Goal: Information Seeking & Learning: Learn about a topic

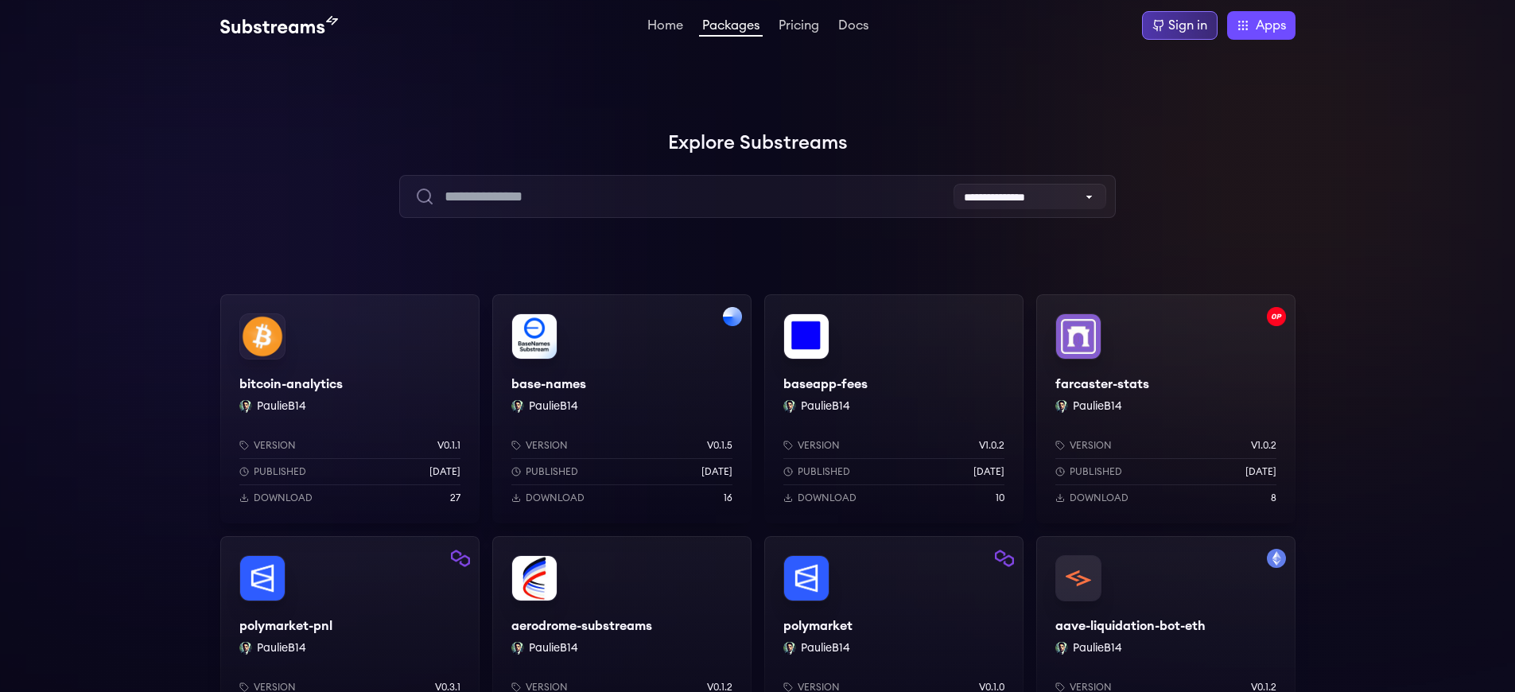
click at [1188, 25] on div "Sign in" at bounding box center [1187, 25] width 39 height 19
click at [1165, 626] on div "aave-liquidation-bot-eth PaulieB14 Version v0.1.2 Published 2 months ago Downlo…" at bounding box center [1165, 650] width 259 height 229
click at [893, 384] on div "baseapp-fees PaulieB14 Version v1.0.2 Published 1 months ago Download 10" at bounding box center [893, 408] width 259 height 229
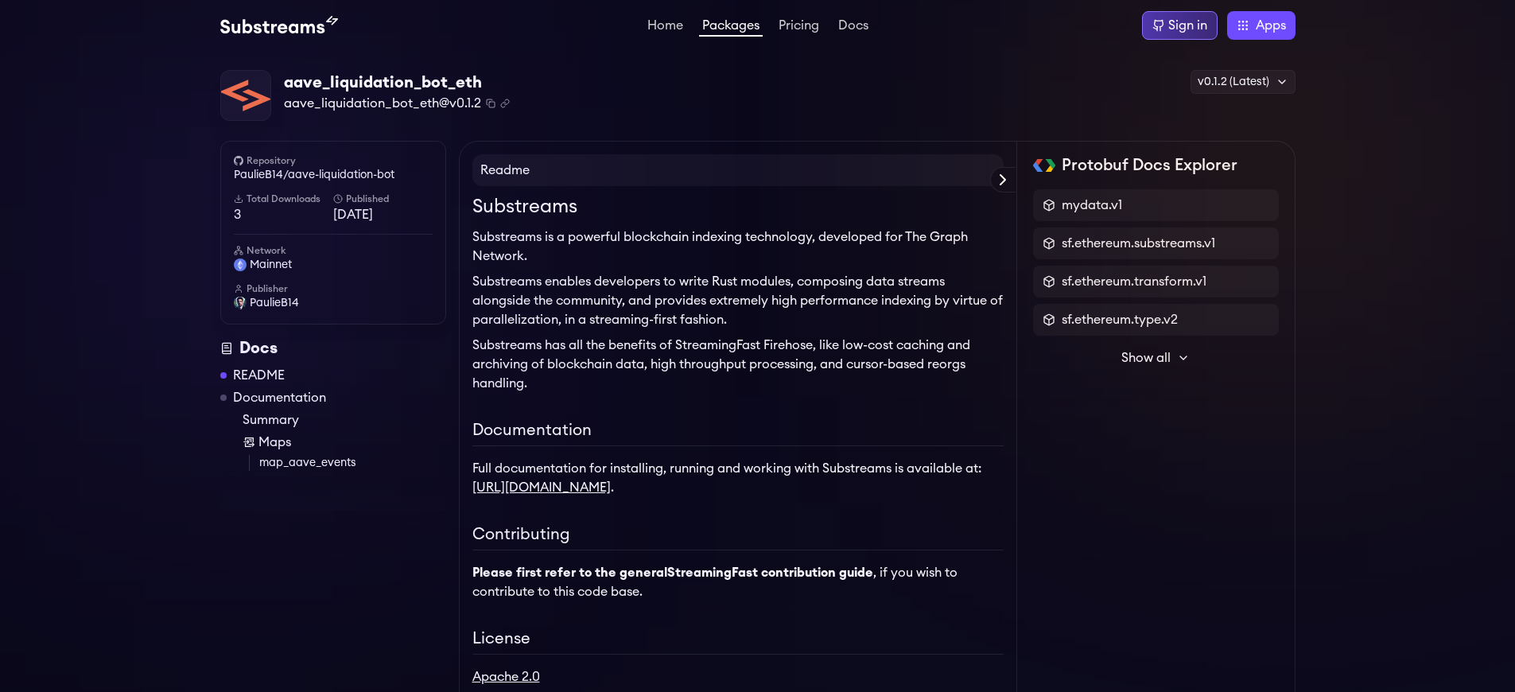
click at [1188, 25] on div "Sign in" at bounding box center [1187, 25] width 39 height 19
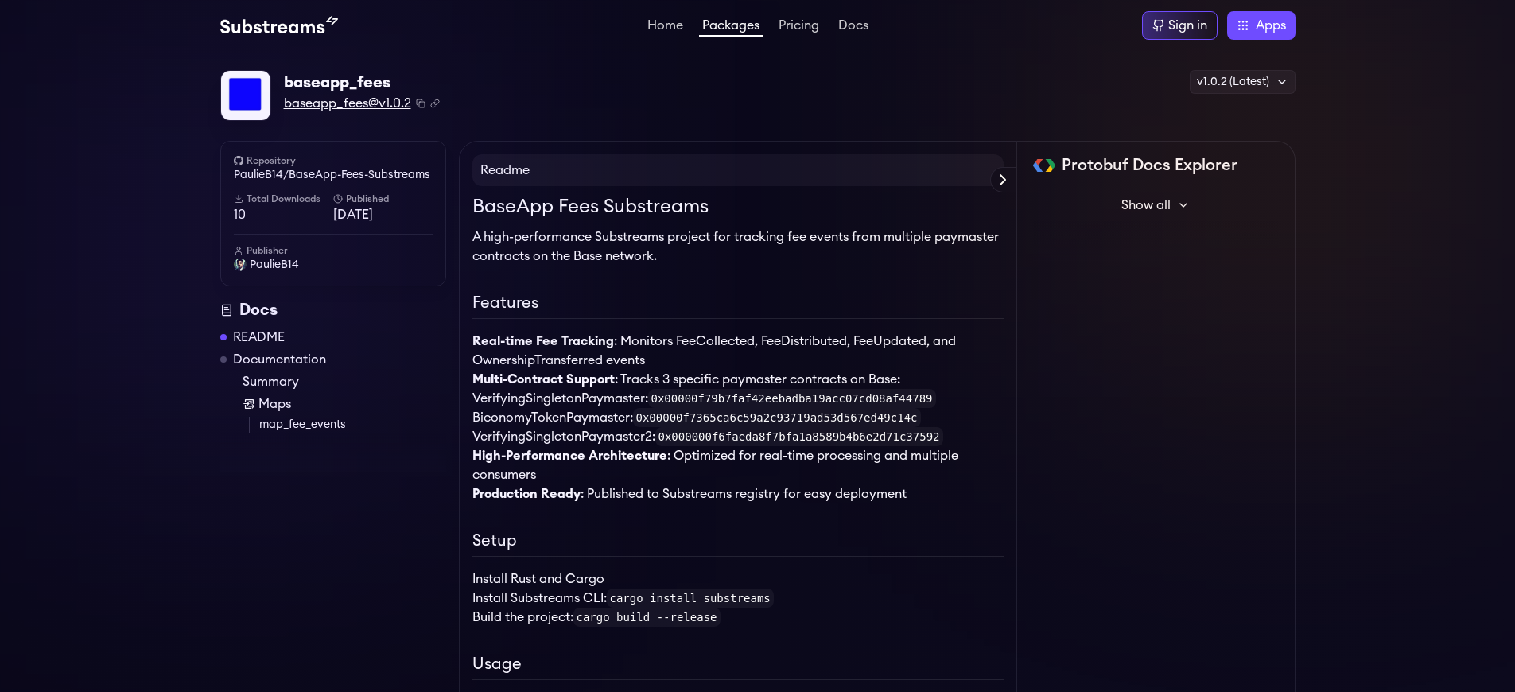
click at [347, 103] on span "baseapp_fees@v1.0.2" at bounding box center [347, 103] width 127 height 19
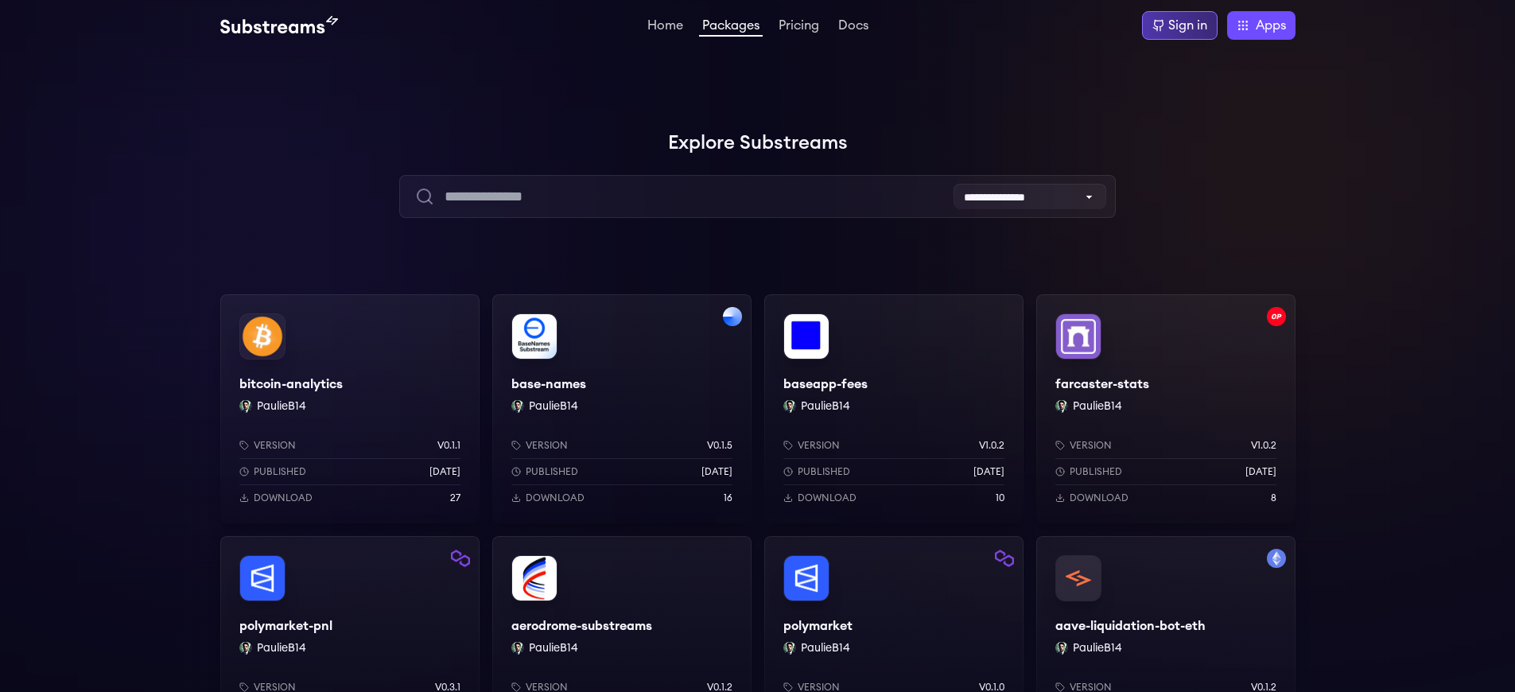
click at [1188, 25] on div "Sign in" at bounding box center [1187, 25] width 39 height 19
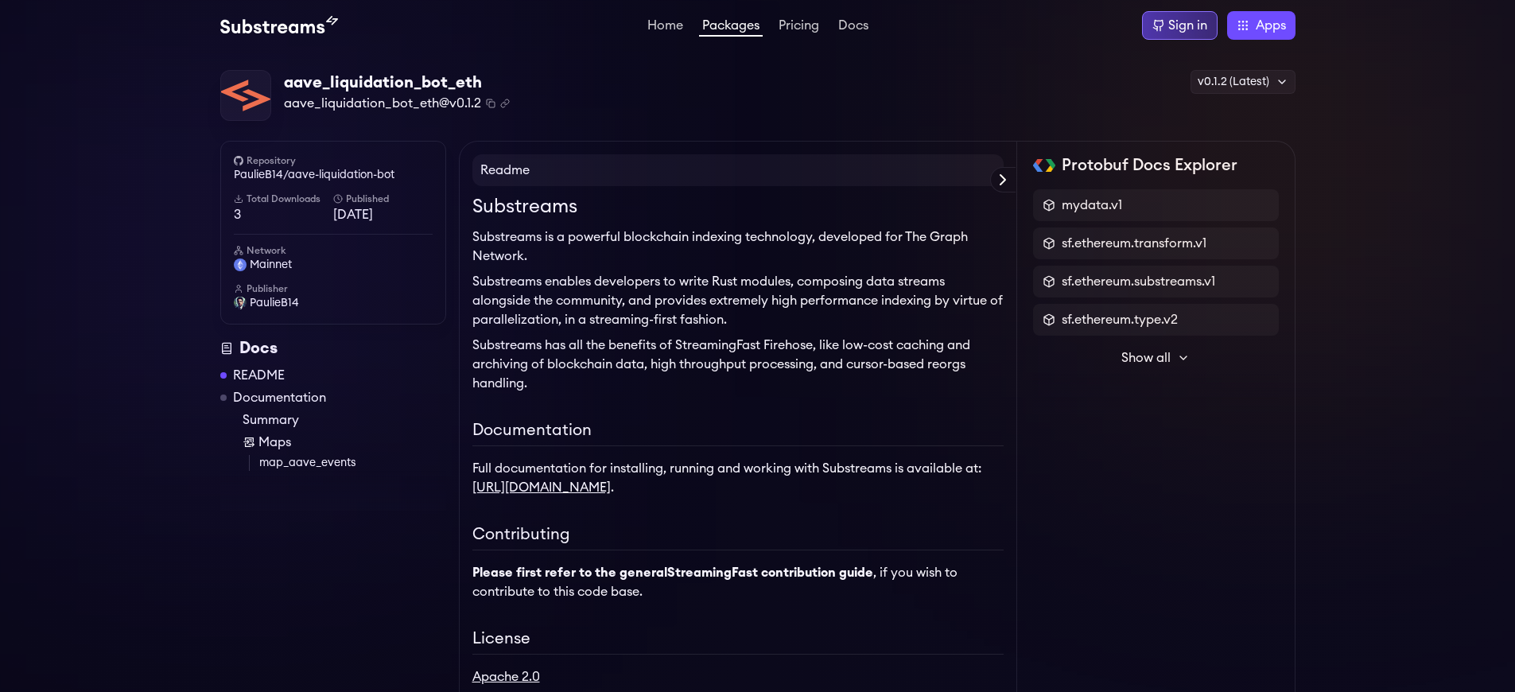
click at [1188, 25] on div "Sign in" at bounding box center [1187, 25] width 39 height 19
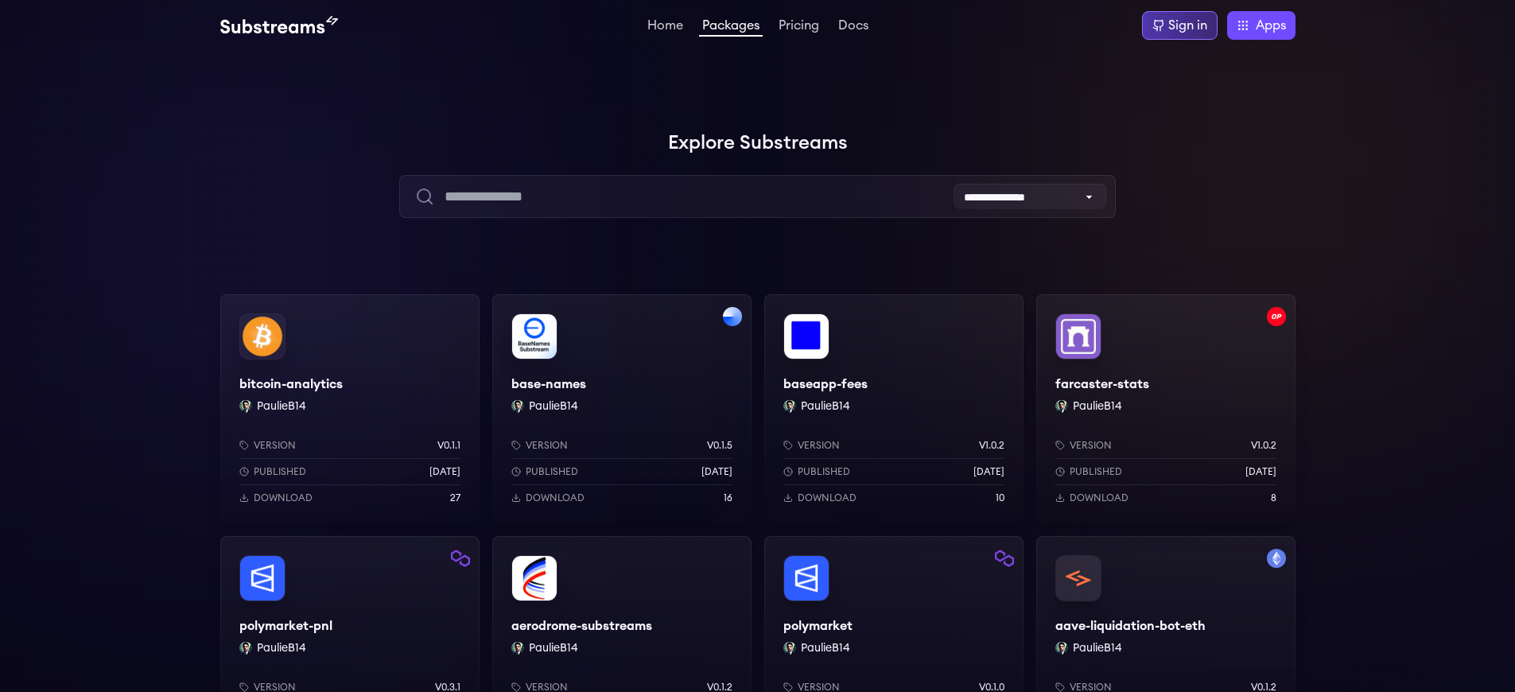
click at [1188, 25] on div "Sign in" at bounding box center [1187, 25] width 39 height 19
click at [893, 384] on div "baseapp-fees PaulieB14 Version v1.0.2 Published 1 months ago Download 10" at bounding box center [893, 408] width 259 height 229
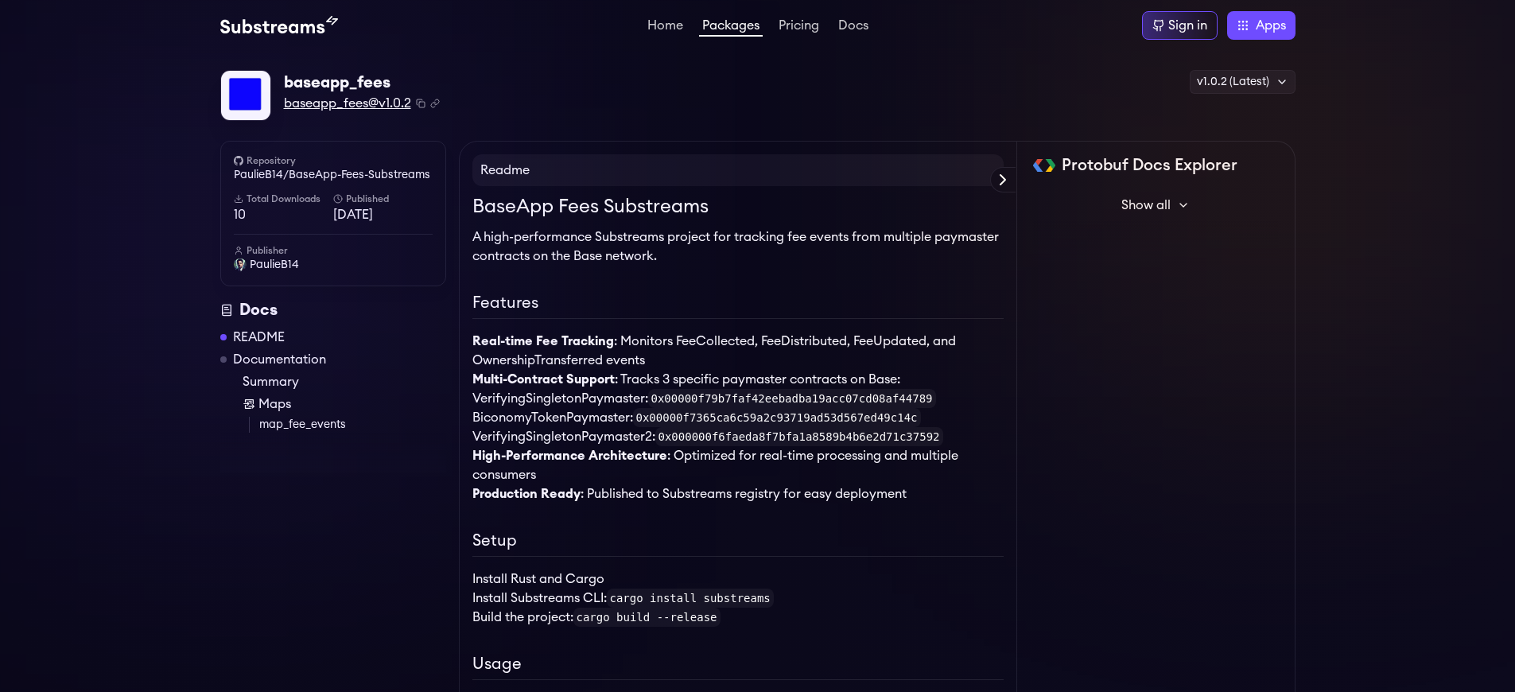
click at [347, 103] on span "baseapp_fees@v1.0.2" at bounding box center [347, 103] width 127 height 19
click at [332, 175] on link "PaulieB14/BaseApp-Fees-Substreams" at bounding box center [333, 175] width 199 height 16
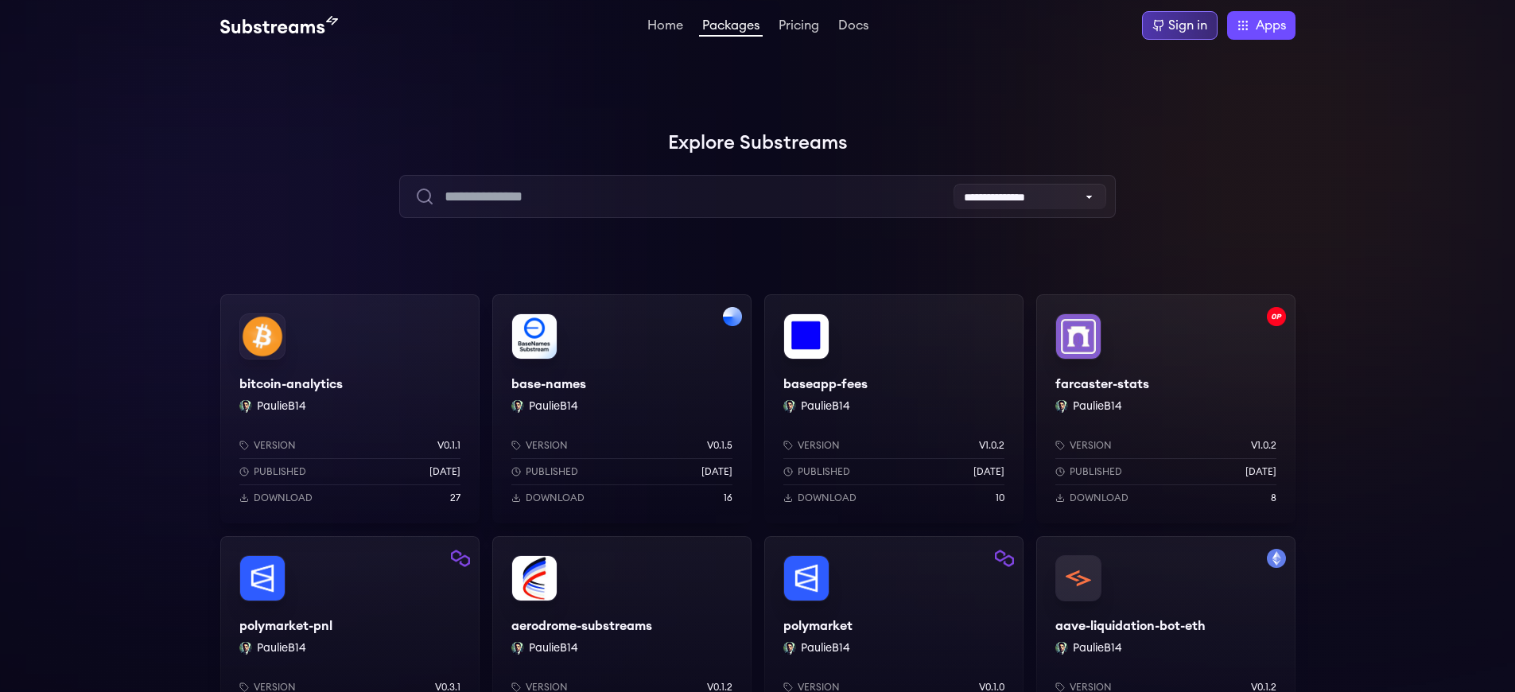
click at [1188, 25] on div "Sign in" at bounding box center [1187, 25] width 39 height 19
click at [1165, 626] on div "aave-liquidation-bot-eth PaulieB14 Version v0.1.2 Published [DATE] Download 3" at bounding box center [1165, 650] width 259 height 229
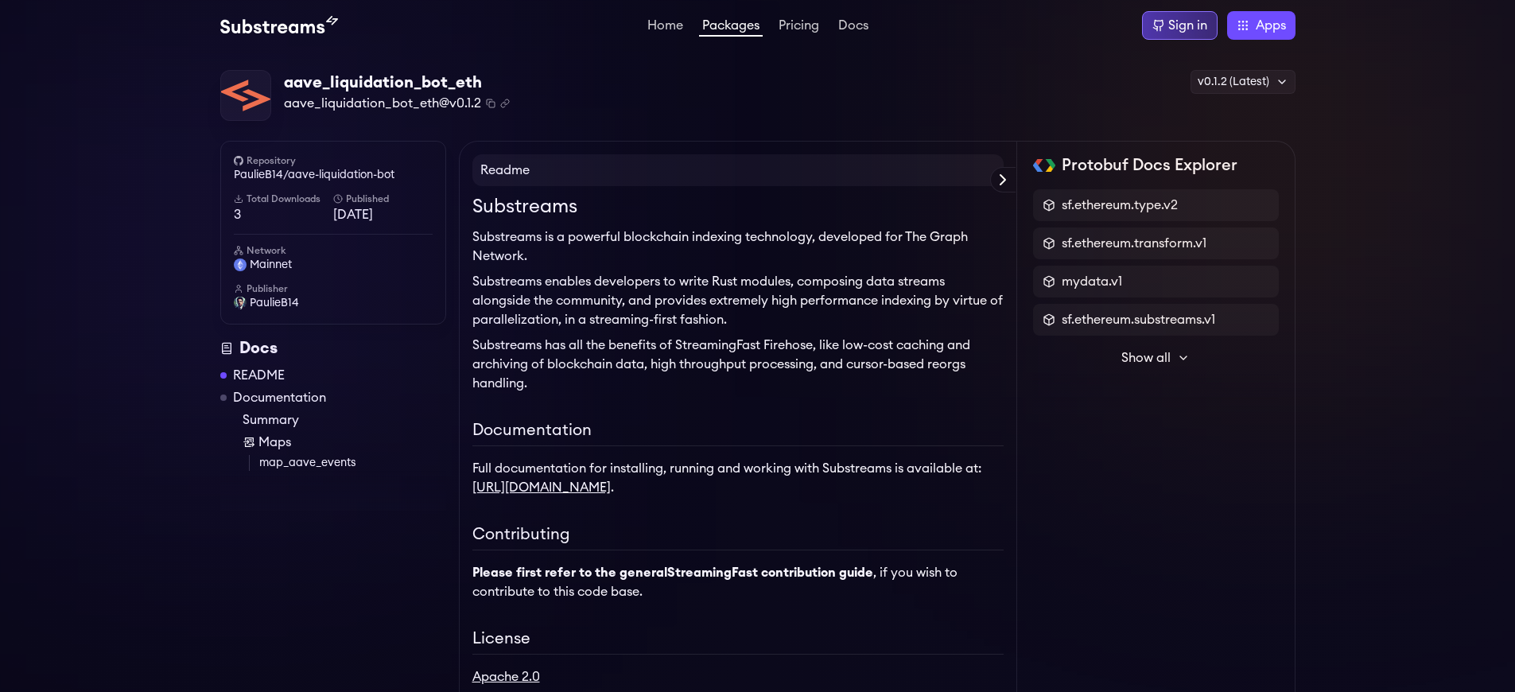
click at [1188, 25] on div "Sign in" at bounding box center [1187, 25] width 39 height 19
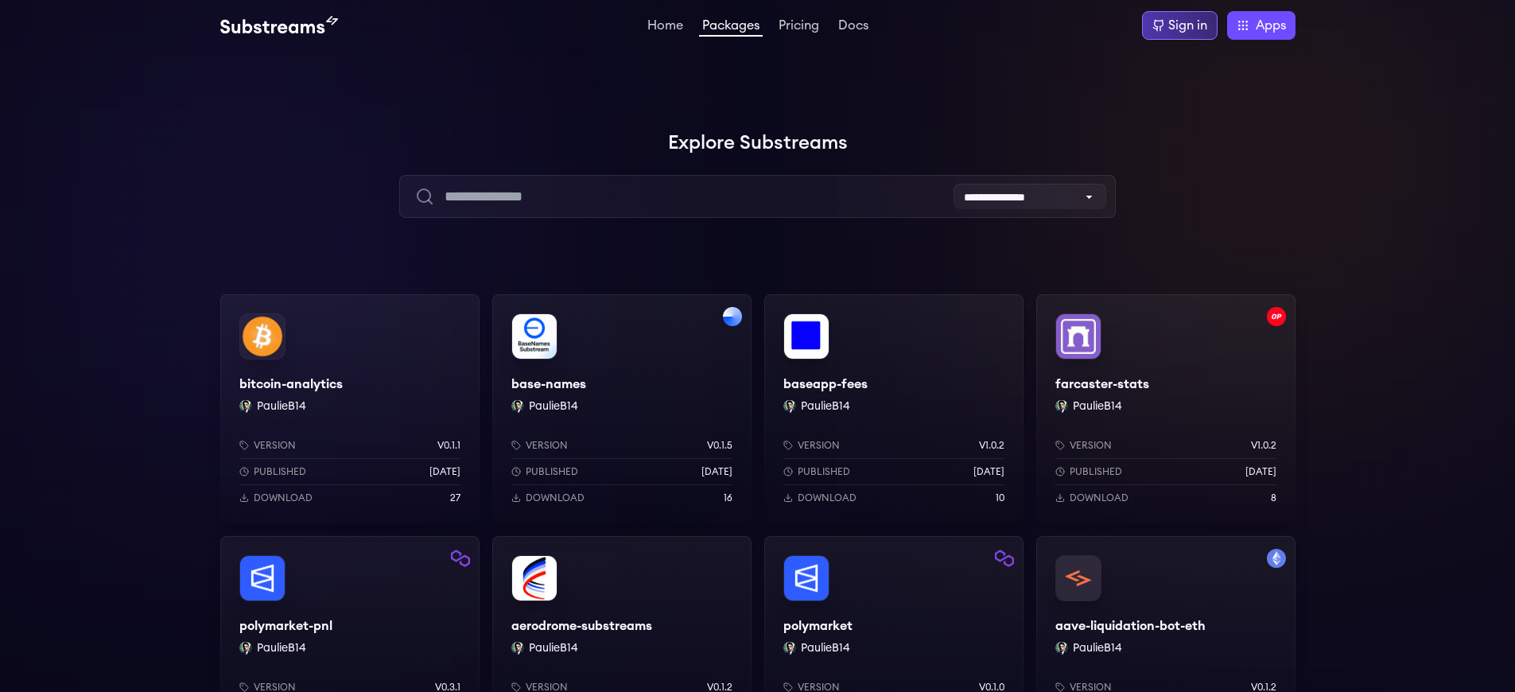
click at [1188, 25] on div "Sign in" at bounding box center [1187, 25] width 39 height 19
click at [1165, 626] on div "aave-liquidation-bot-eth PaulieB14 Version v0.1.2 Published 2 months ago Downlo…" at bounding box center [1165, 650] width 259 height 229
click at [1188, 25] on div "Sign in" at bounding box center [1187, 25] width 39 height 19
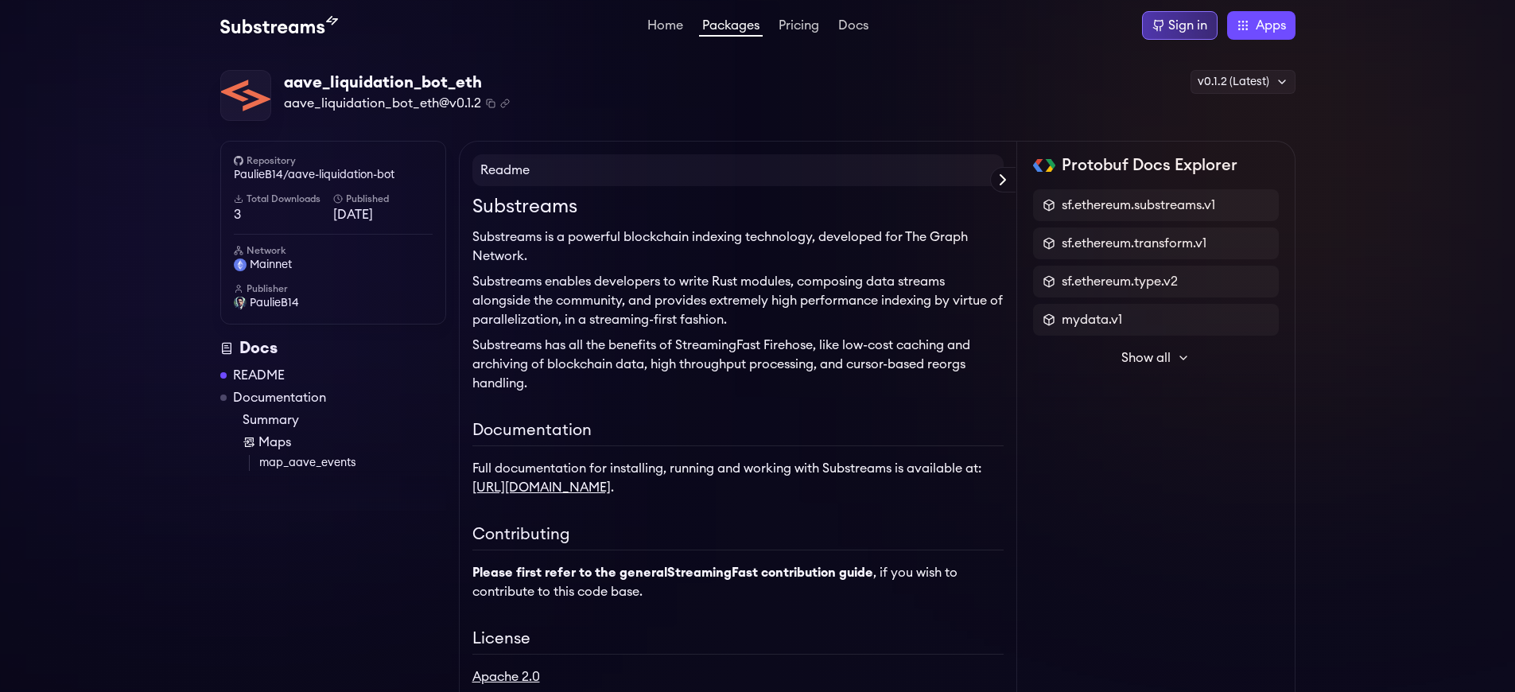
click at [1188, 25] on div "Sign in" at bounding box center [1187, 25] width 39 height 19
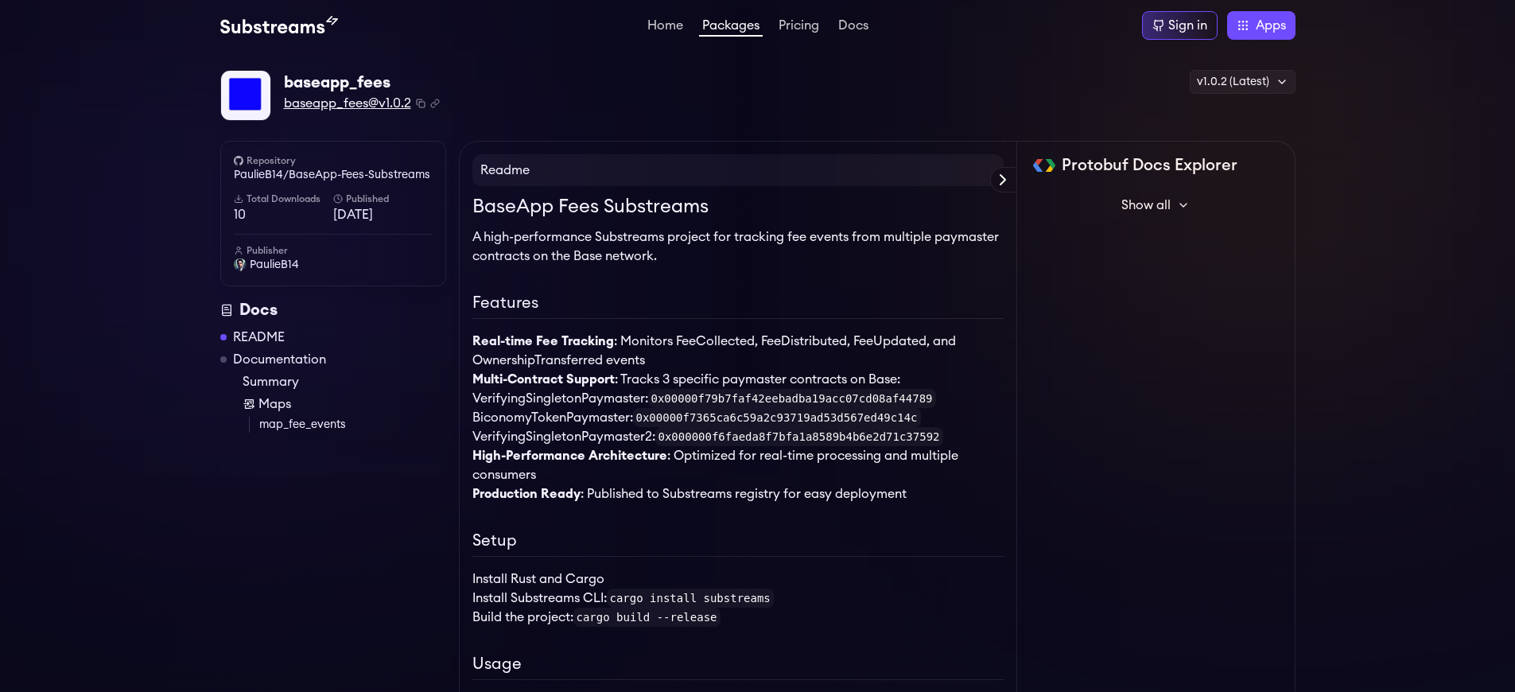
click at [347, 103] on span "baseapp_fees@v1.0.2" at bounding box center [347, 103] width 127 height 19
